Goal: Information Seeking & Learning: Learn about a topic

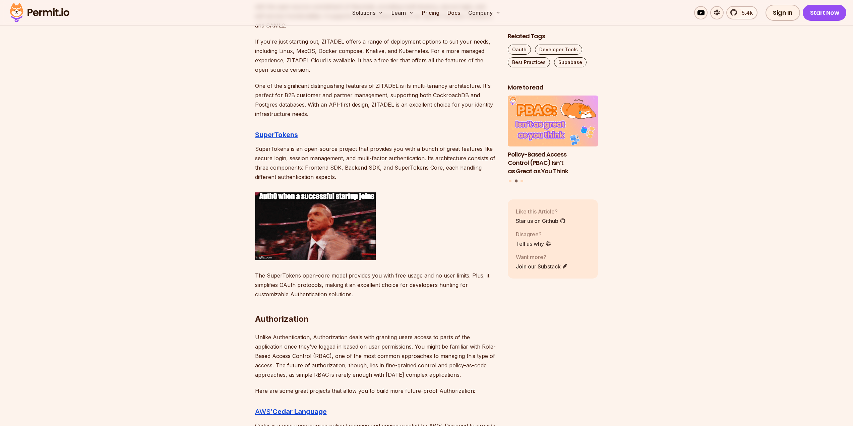
scroll to position [1173, 0]
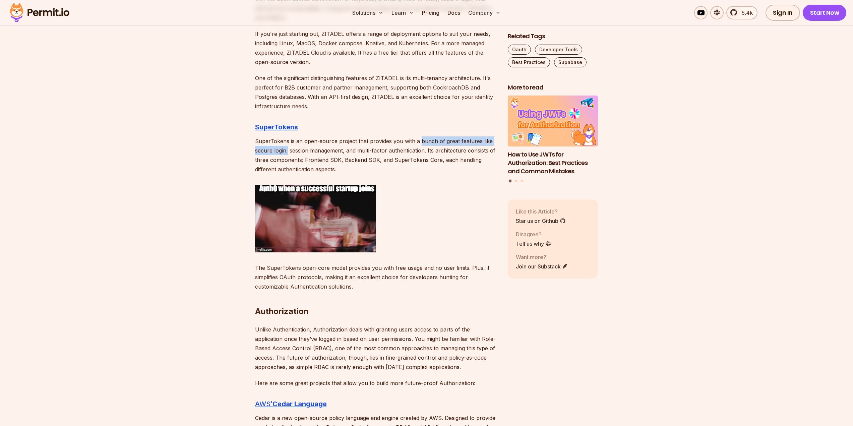
drag, startPoint x: 419, startPoint y: 141, endPoint x: 288, endPoint y: 150, distance: 131.3
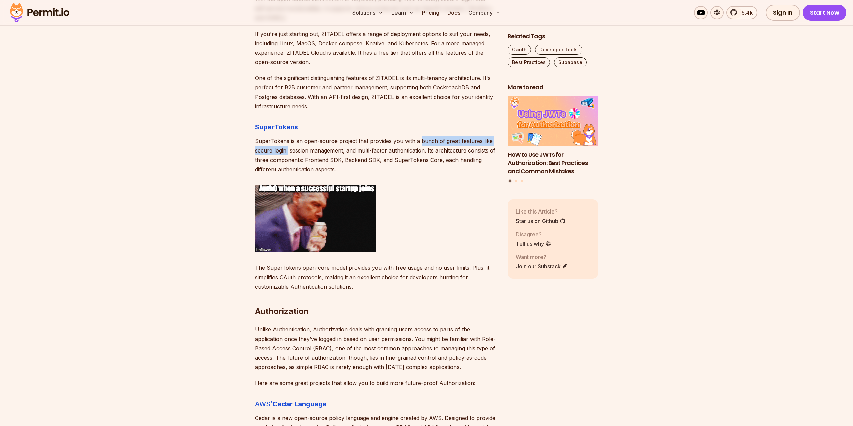
click at [288, 150] on p "SuperTokens is an open-source project that provides you with a bunch of great f…" at bounding box center [376, 155] width 242 height 38
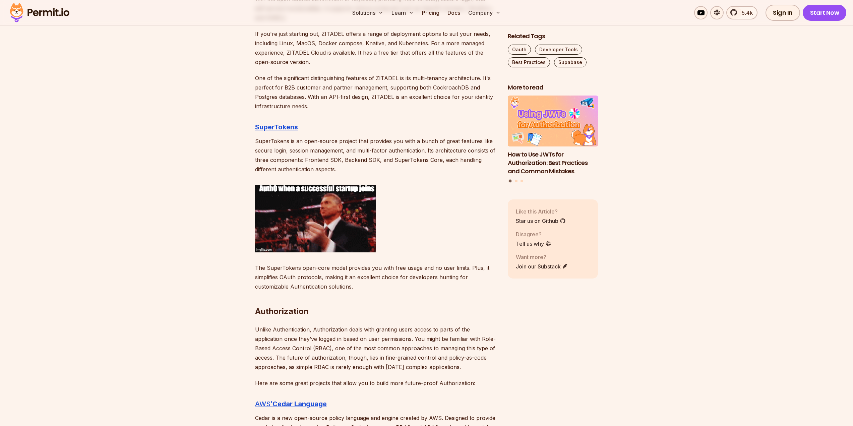
click at [295, 166] on p "SuperTokens is an open-source project that provides you with a bunch of great f…" at bounding box center [376, 155] width 242 height 38
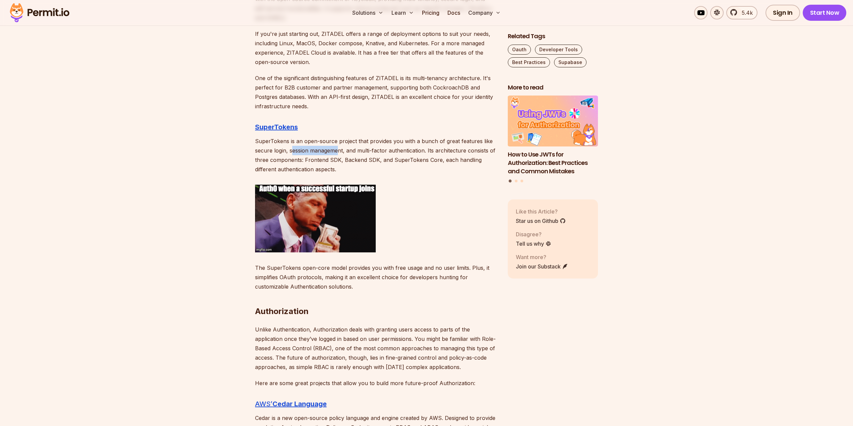
drag, startPoint x: 291, startPoint y: 151, endPoint x: 337, endPoint y: 151, distance: 46.2
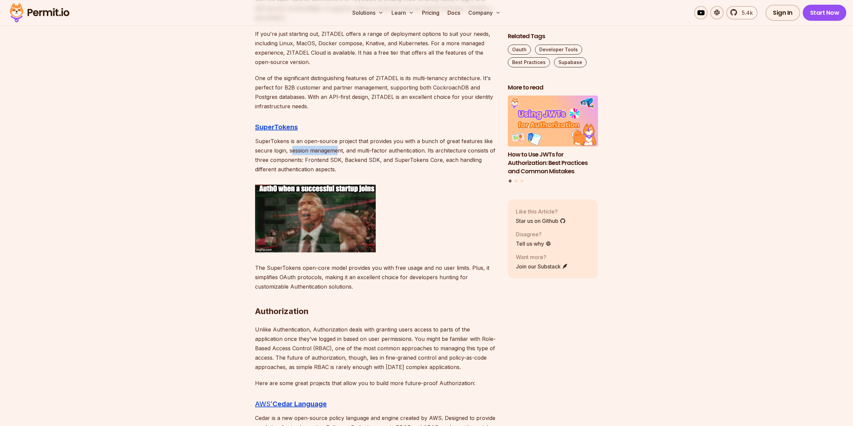
click at [337, 151] on p "SuperTokens is an open-source project that provides you with a bunch of great f…" at bounding box center [376, 155] width 242 height 38
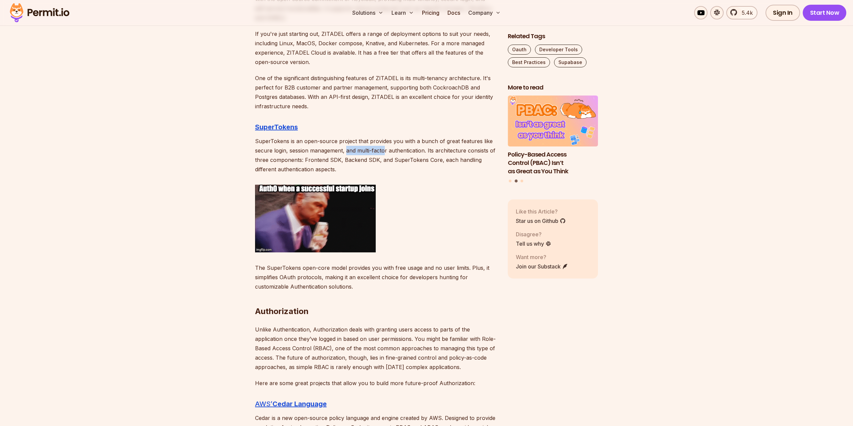
drag, startPoint x: 350, startPoint y: 152, endPoint x: 384, endPoint y: 152, distance: 33.8
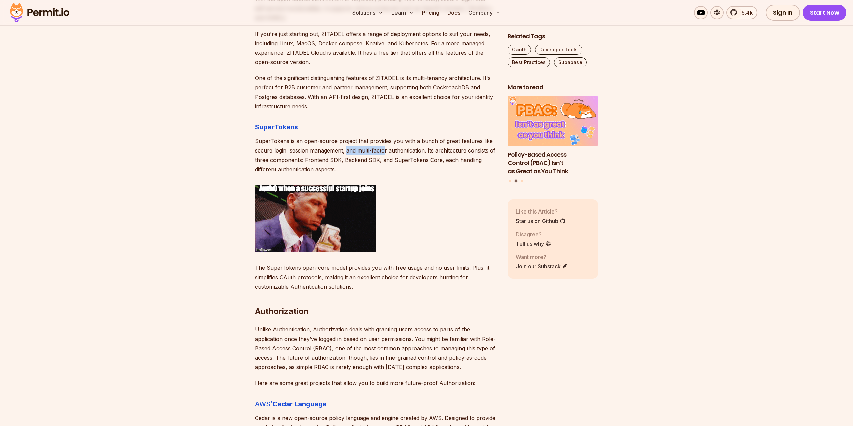
click at [384, 152] on p "SuperTokens is an open-source project that provides you with a bunch of great f…" at bounding box center [376, 155] width 242 height 38
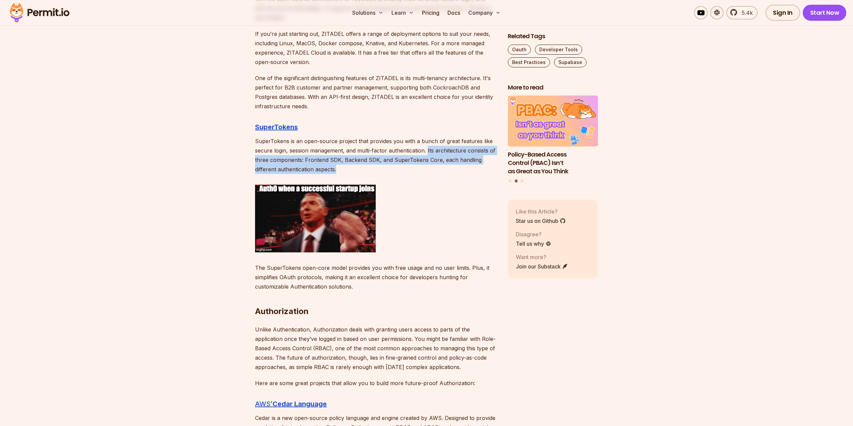
drag, startPoint x: 427, startPoint y: 150, endPoint x: 342, endPoint y: 171, distance: 87.2
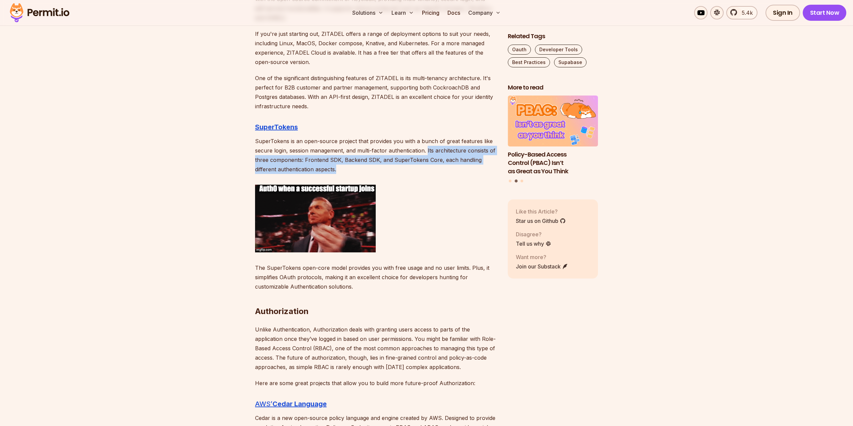
click at [342, 171] on p "SuperTokens is an open-source project that provides you with a bunch of great f…" at bounding box center [376, 155] width 242 height 38
click at [417, 165] on p "SuperTokens is an open-source project that provides you with a bunch of great f…" at bounding box center [376, 155] width 242 height 38
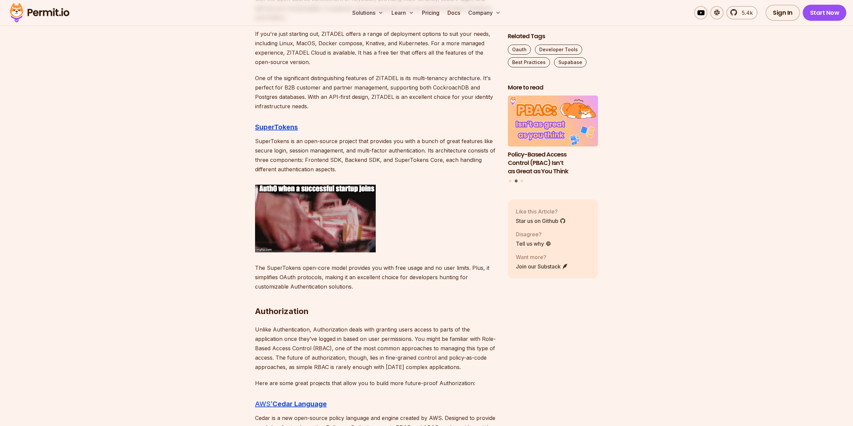
click at [426, 154] on p "SuperTokens is an open-source project that provides you with a bunch of great f…" at bounding box center [376, 155] width 242 height 38
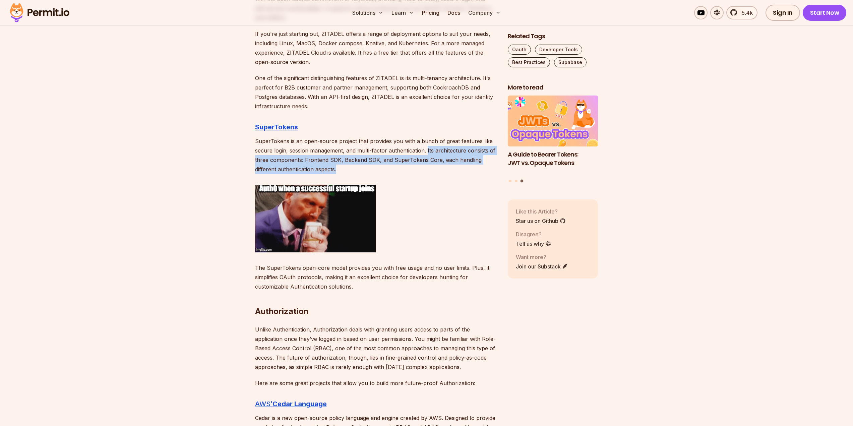
drag, startPoint x: 427, startPoint y: 150, endPoint x: 428, endPoint y: 170, distance: 19.8
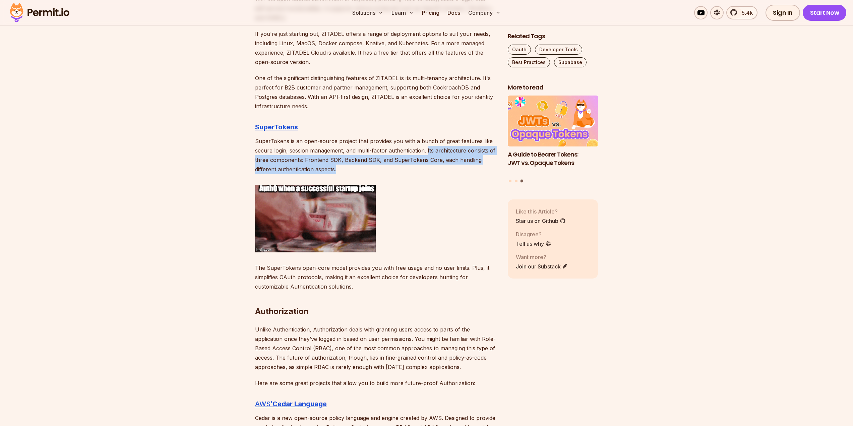
click at [428, 170] on p "SuperTokens is an open-source project that provides you with a bunch of great f…" at bounding box center [376, 155] width 242 height 38
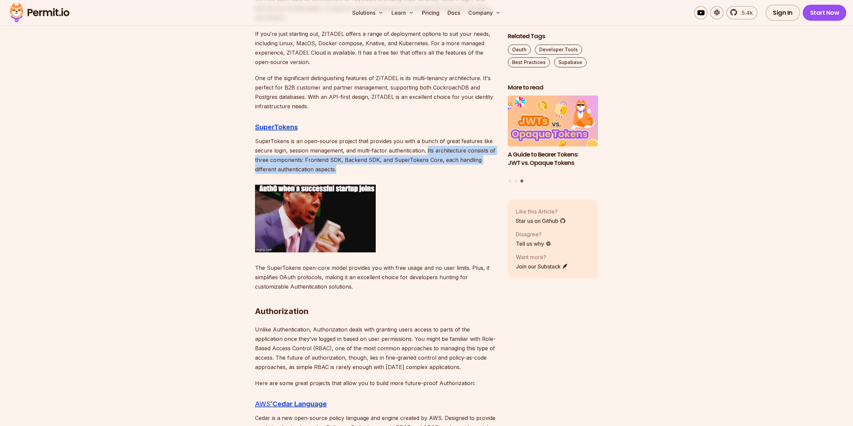
click at [427, 169] on p "SuperTokens is an open-source project that provides you with a bunch of great f…" at bounding box center [376, 155] width 242 height 38
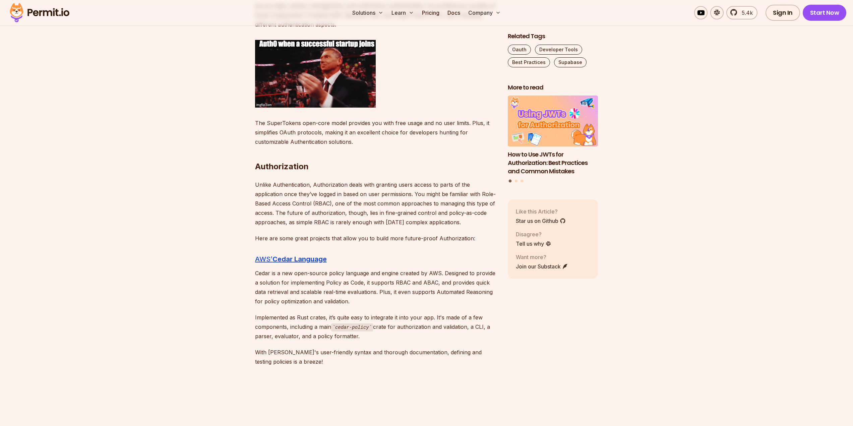
scroll to position [1474, 0]
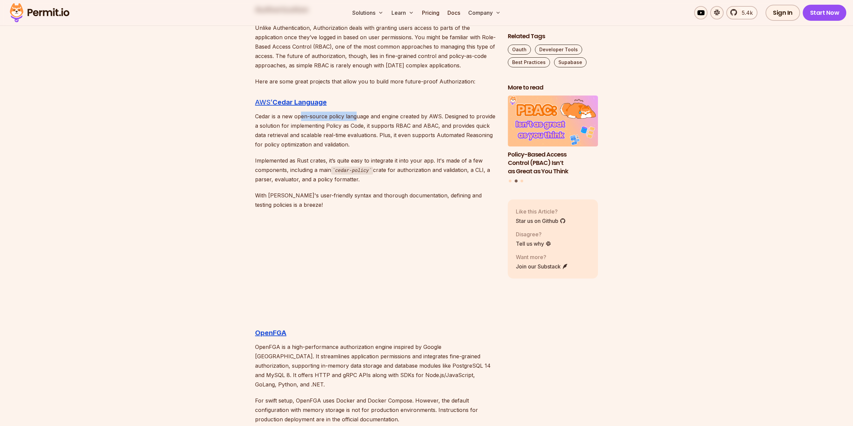
drag, startPoint x: 308, startPoint y: 118, endPoint x: 355, endPoint y: 118, distance: 47.9
click at [355, 118] on p "Cedar is a new open-source policy language and engine created by AWS. Designed …" at bounding box center [376, 131] width 242 height 38
click at [360, 124] on p "Cedar is a new open-source policy language and engine created by AWS. Designed …" at bounding box center [376, 131] width 242 height 38
drag, startPoint x: 352, startPoint y: 125, endPoint x: 361, endPoint y: 125, distance: 9.4
click at [361, 125] on p "Cedar is a new open-source policy language and engine created by AWS. Designed …" at bounding box center [376, 131] width 242 height 38
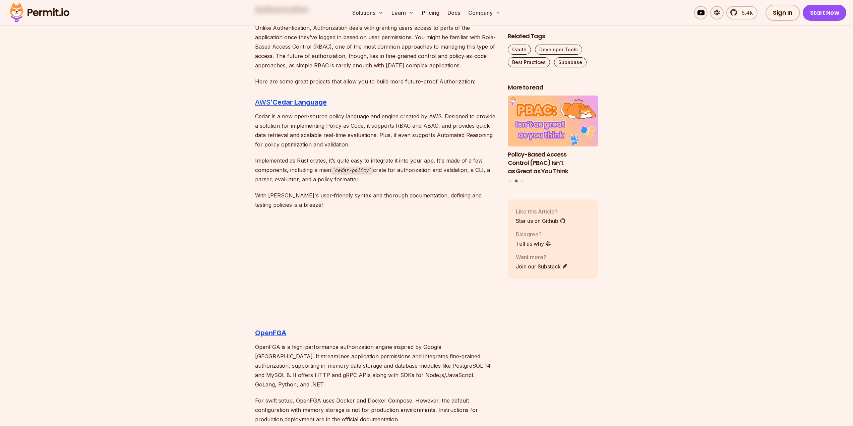
click at [366, 127] on p "Cedar is a new open-source policy language and engine created by AWS. Designed …" at bounding box center [376, 131] width 242 height 38
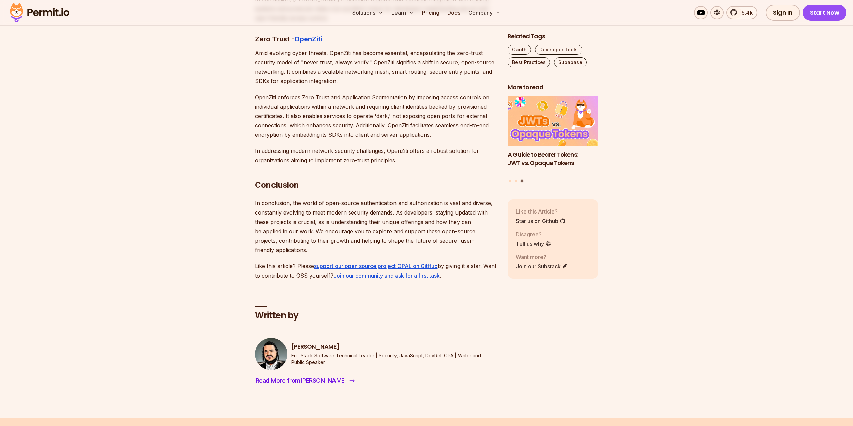
scroll to position [3853, 0]
